Goal: Task Accomplishment & Management: Manage account settings

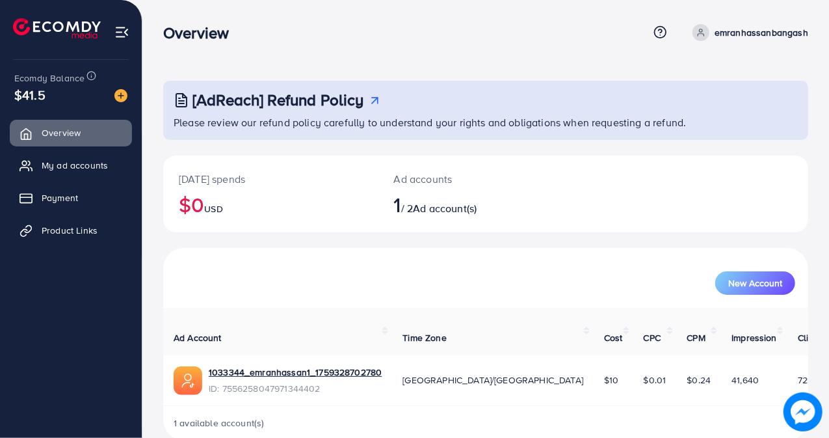
click at [124, 33] on img at bounding box center [121, 32] width 15 height 15
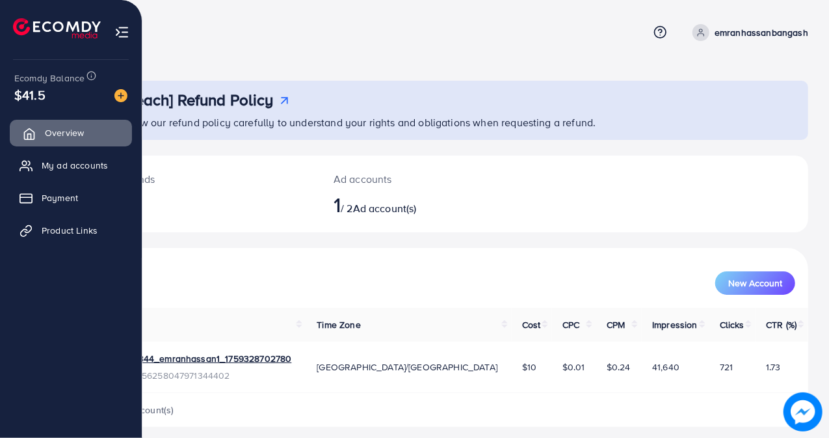
click at [83, 129] on span "Overview" at bounding box center [64, 132] width 39 height 13
click at [87, 162] on span "My ad accounts" at bounding box center [78, 165] width 66 height 13
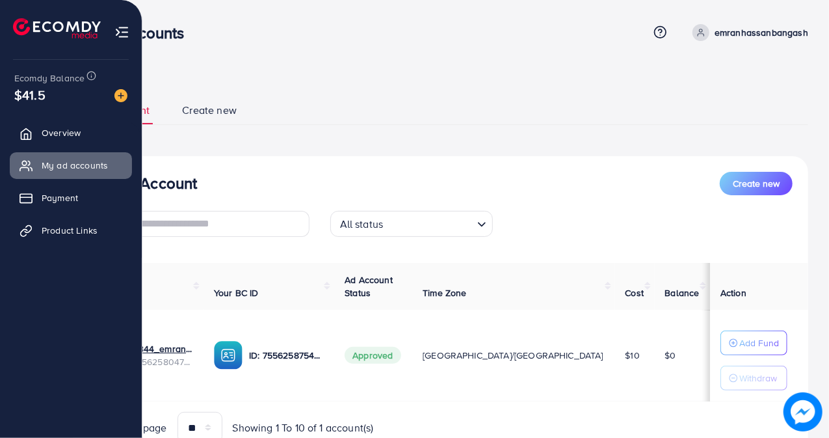
click at [125, 27] on img at bounding box center [121, 32] width 15 height 15
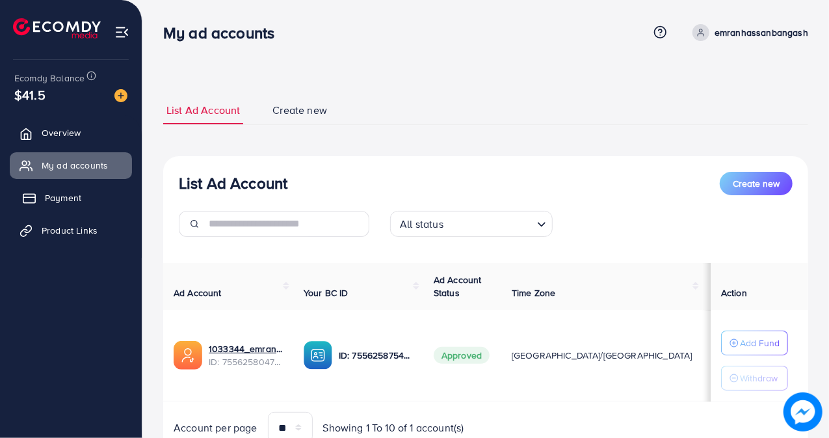
click at [91, 193] on link "Payment" at bounding box center [71, 198] width 122 height 26
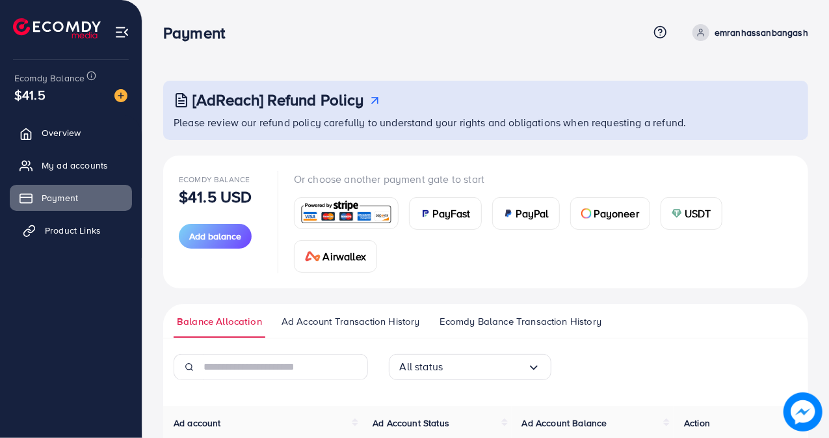
click at [67, 231] on span "Product Links" at bounding box center [73, 230] width 56 height 13
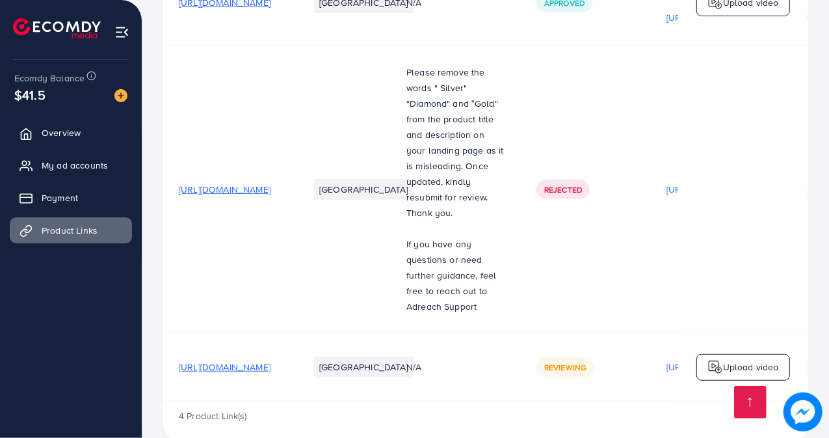
scroll to position [297, 0]
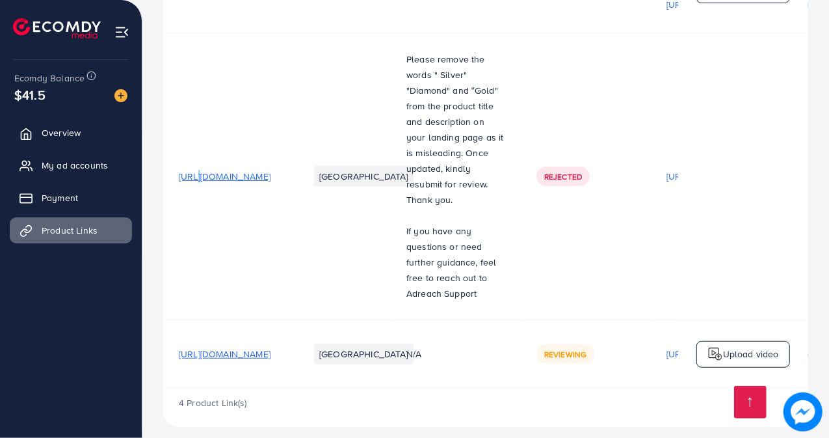
drag, startPoint x: 272, startPoint y: 339, endPoint x: 197, endPoint y: 132, distance: 220.1
click at [197, 132] on td "[URL][DOMAIN_NAME]" at bounding box center [228, 176] width 130 height 287
click at [251, 287] on td "[URL][DOMAIN_NAME]" at bounding box center [228, 176] width 130 height 287
click at [271, 347] on span "[URL][DOMAIN_NAME]" at bounding box center [225, 353] width 92 height 13
click at [293, 234] on td "[URL][DOMAIN_NAME]" at bounding box center [228, 176] width 130 height 287
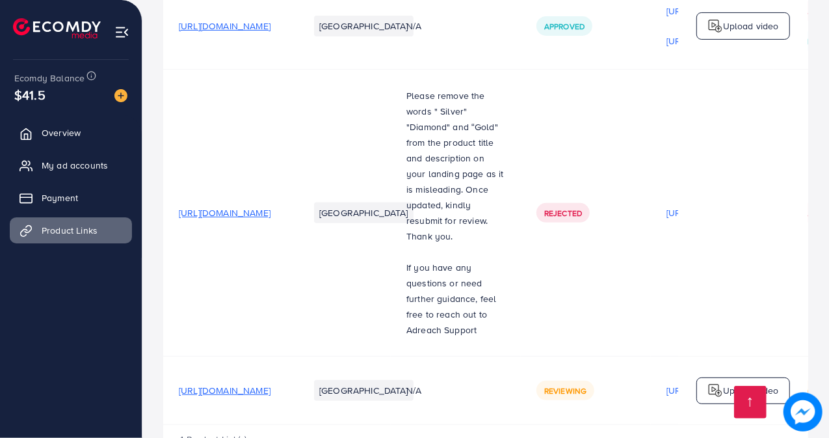
scroll to position [0, 0]
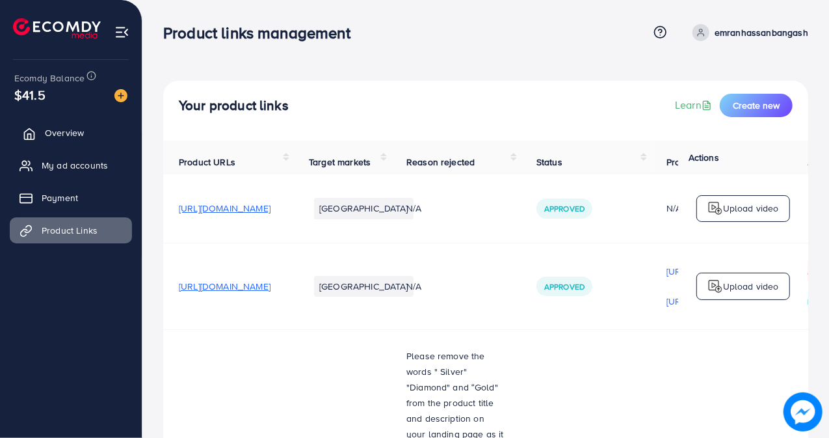
click at [107, 131] on link "Overview" at bounding box center [71, 133] width 122 height 26
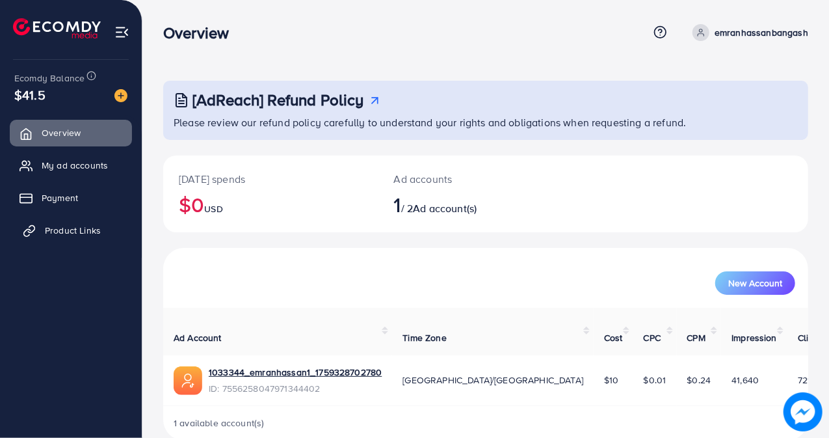
click at [78, 230] on span "Product Links" at bounding box center [73, 230] width 56 height 13
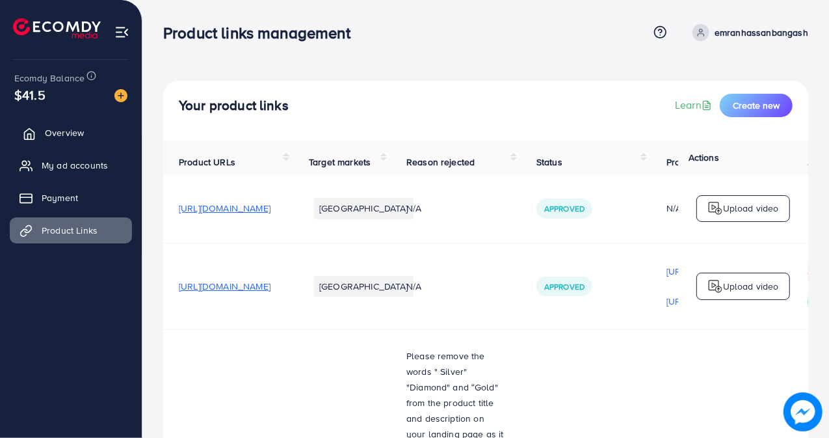
click at [64, 129] on span "Overview" at bounding box center [64, 132] width 39 height 13
